Goal: Task Accomplishment & Management: Complete application form

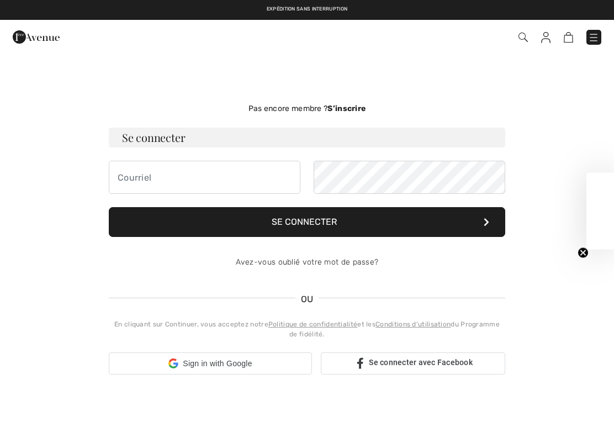
checkbox input "true"
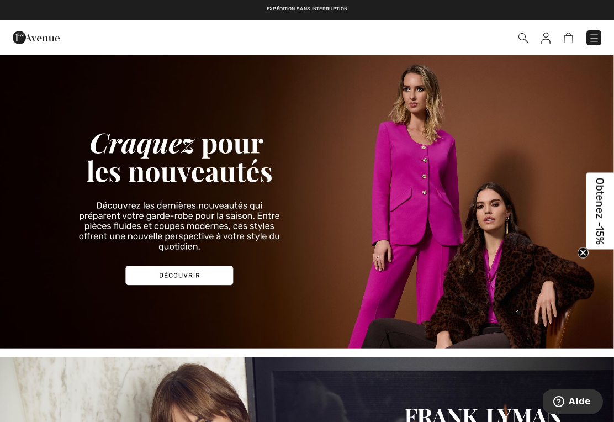
click at [599, 39] on img at bounding box center [594, 38] width 11 height 11
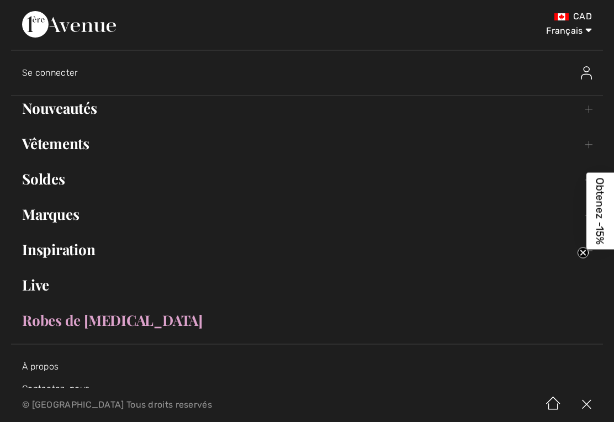
click at [591, 36] on select "English Français" at bounding box center [562, 28] width 57 height 33
click at [580, 33] on select "English Français" at bounding box center [562, 28] width 57 height 33
select select "/en/"
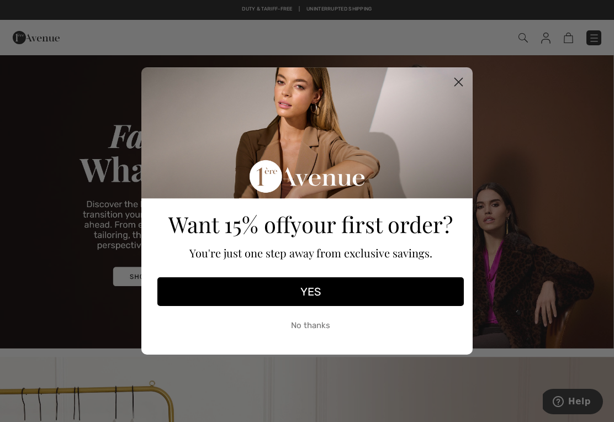
click at [462, 78] on icon "Close dialog" at bounding box center [459, 82] width 8 height 8
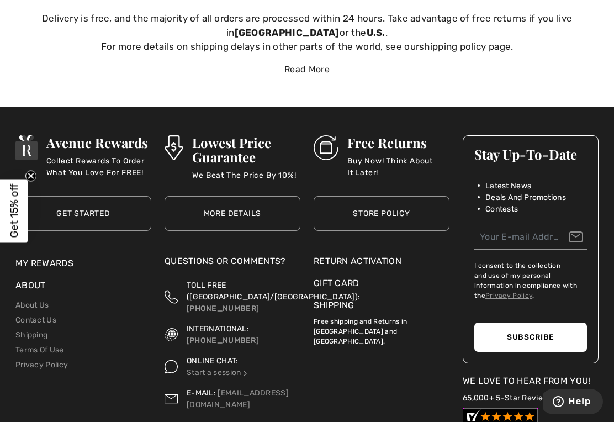
scroll to position [3351, 0]
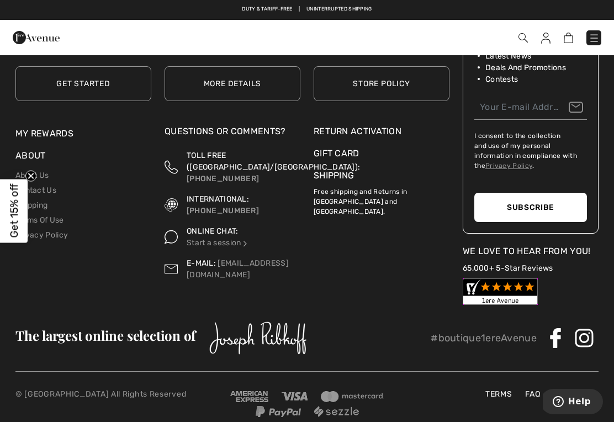
click at [379, 126] on div "Return Activation" at bounding box center [382, 131] width 136 height 13
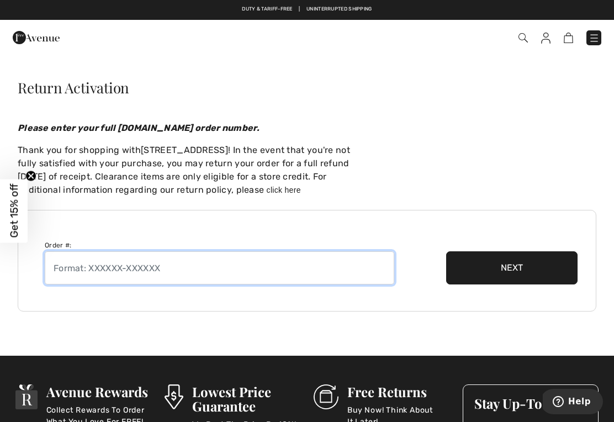
click at [72, 273] on input "text" at bounding box center [220, 267] width 350 height 33
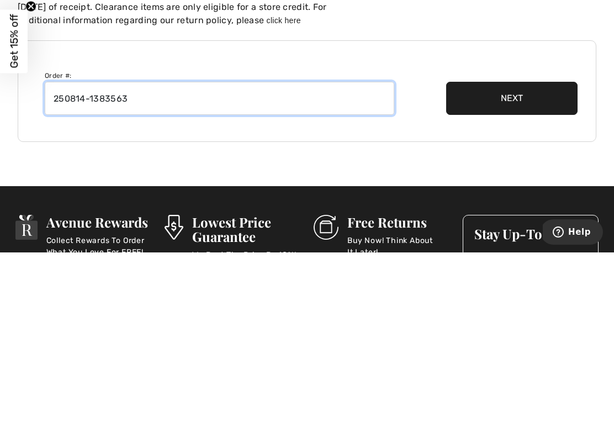
type input "250814-1383563"
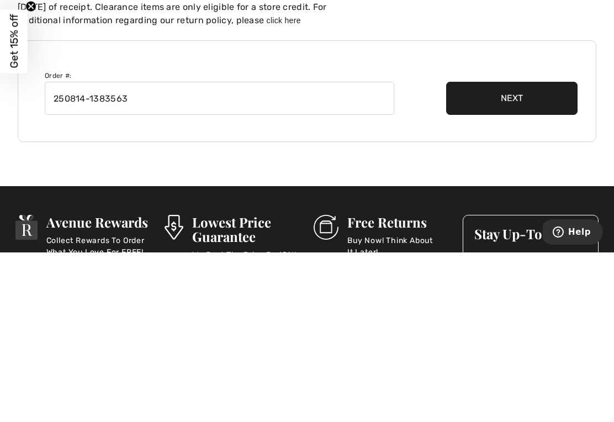
click at [515, 251] on button "Next" at bounding box center [511, 267] width 131 height 33
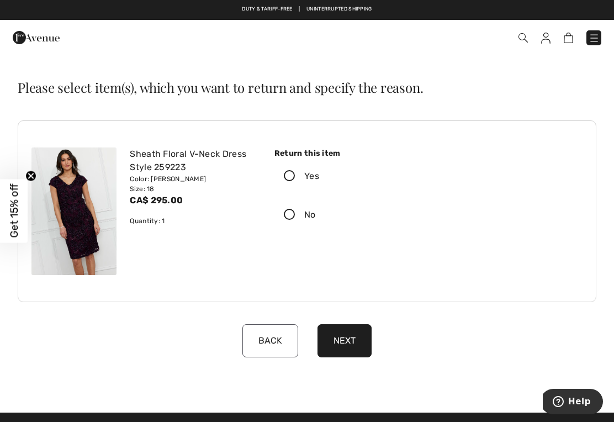
click at [290, 178] on icon at bounding box center [289, 177] width 29 height 12
click at [319, 178] on input "Yes" at bounding box center [322, 176] width 7 height 33
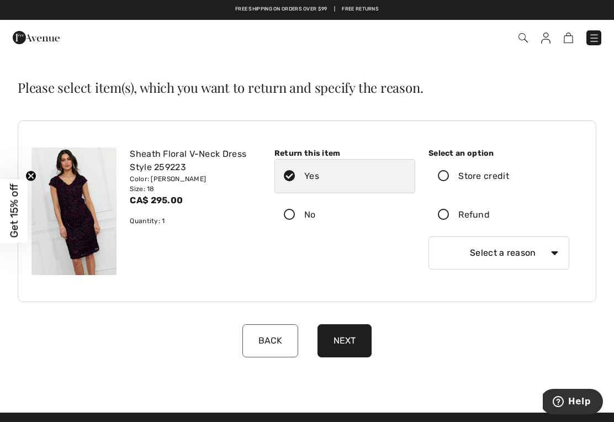
click at [442, 221] on label "Refund" at bounding box center [498, 215] width 141 height 34
click at [490, 221] on input "Refund" at bounding box center [493, 214] width 7 height 33
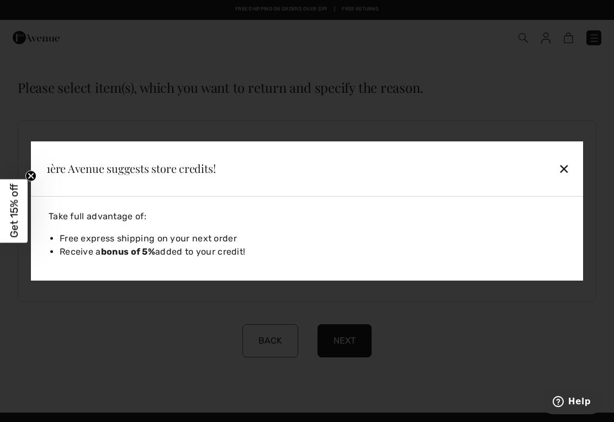
click at [564, 177] on div "✕" at bounding box center [510, 168] width 127 height 23
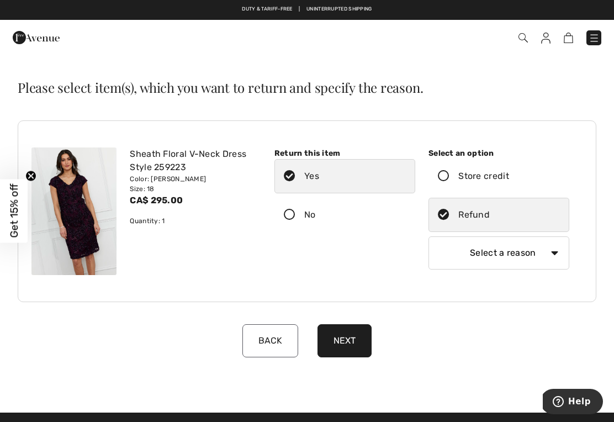
click at [555, 258] on select "Select a reason I received the wrong product or size My order arrived too late …" at bounding box center [498, 252] width 141 height 33
select select "4"
click at [345, 337] on button "Next" at bounding box center [344, 340] width 54 height 33
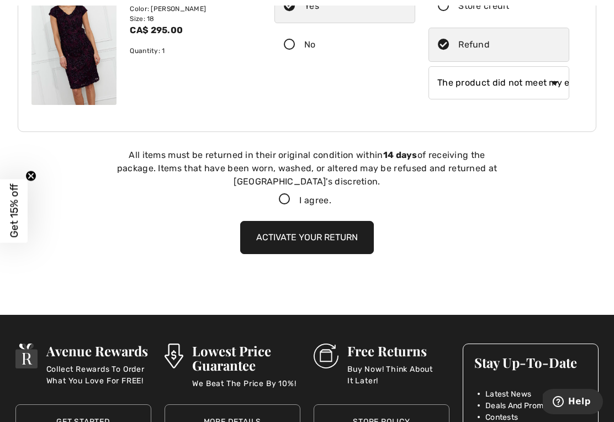
scroll to position [252, 0]
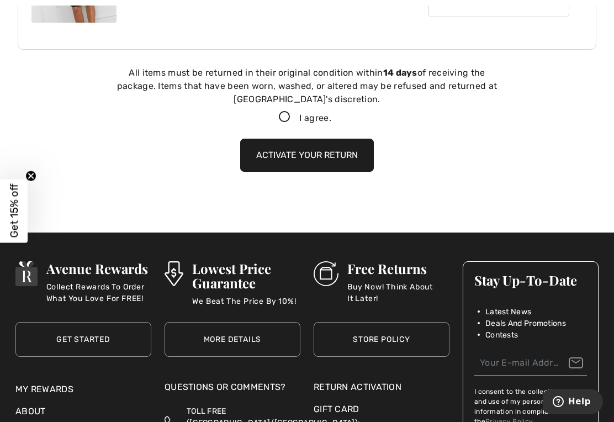
click at [278, 122] on icon at bounding box center [284, 118] width 29 height 12
click at [331, 121] on input "I agree." at bounding box center [334, 117] width 7 height 7
checkbox input "true"
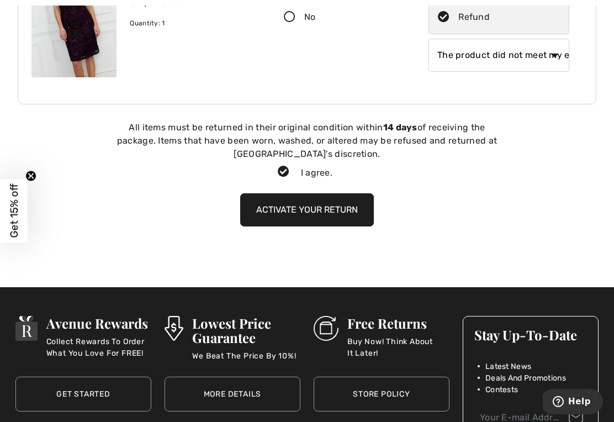
scroll to position [213, 0]
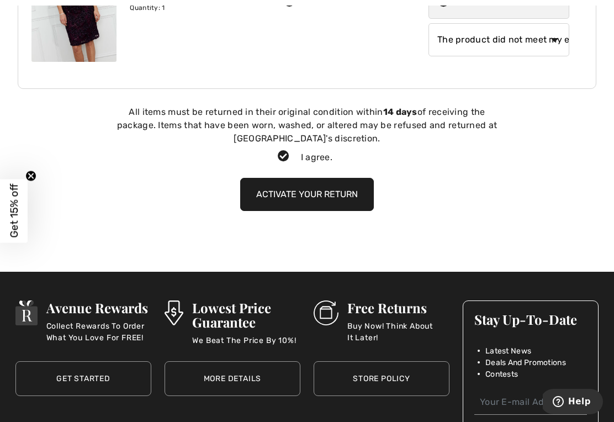
click at [311, 193] on button "Activate your return" at bounding box center [307, 194] width 134 height 33
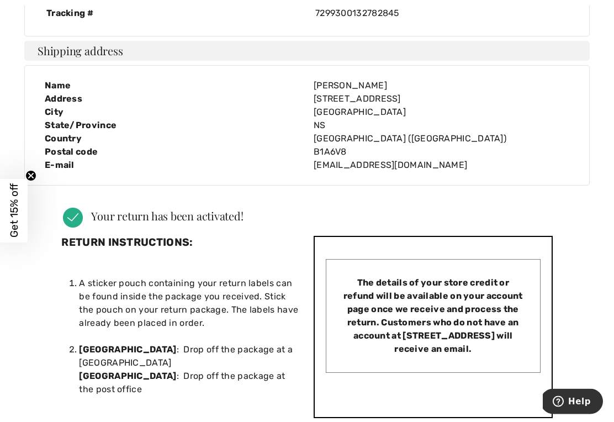
scroll to position [186, 0]
